Goal: Transaction & Acquisition: Purchase product/service

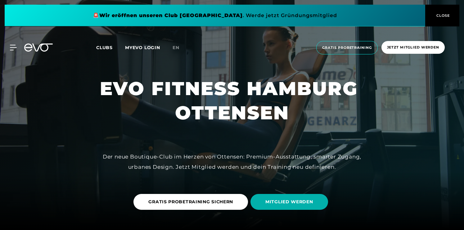
click at [104, 45] on span "Clubs" at bounding box center [104, 48] width 16 height 6
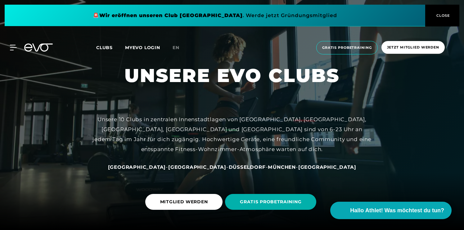
click at [158, 166] on span "[GEOGRAPHIC_DATA]" at bounding box center [137, 167] width 58 height 6
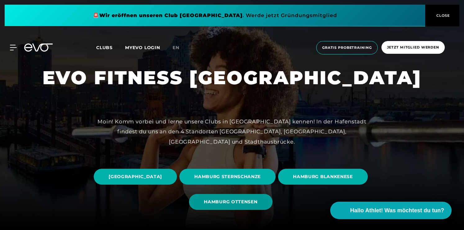
click at [268, 207] on span "HAMBURG OTTENSEN" at bounding box center [230, 202] width 83 height 16
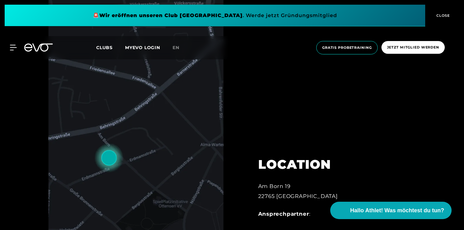
scroll to position [238, 0]
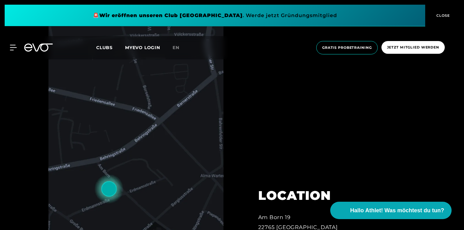
click at [442, 14] on span "CLOSE" at bounding box center [442, 16] width 15 height 6
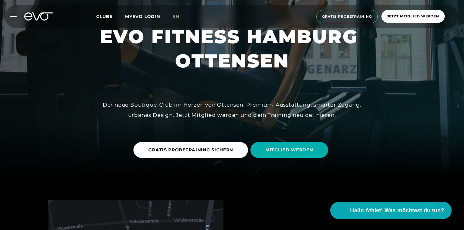
scroll to position [0, 0]
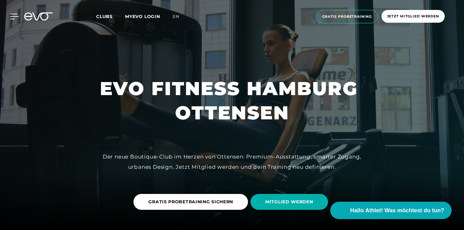
click at [14, 16] on icon at bounding box center [14, 17] width 9 height 6
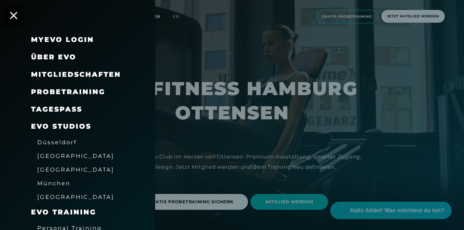
click at [51, 109] on link "TAGESPASS" at bounding box center [56, 109] width 51 height 8
